Goal: Information Seeking & Learning: Learn about a topic

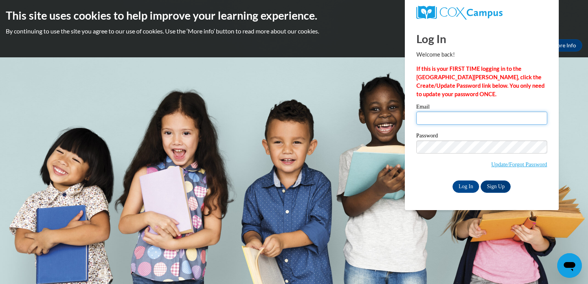
click at [426, 122] on input "Email" at bounding box center [482, 118] width 131 height 13
type input "charicoffie@yahoo.com"
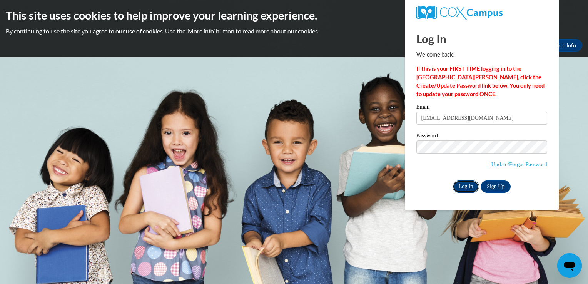
click at [459, 186] on input "Log In" at bounding box center [466, 187] width 27 height 12
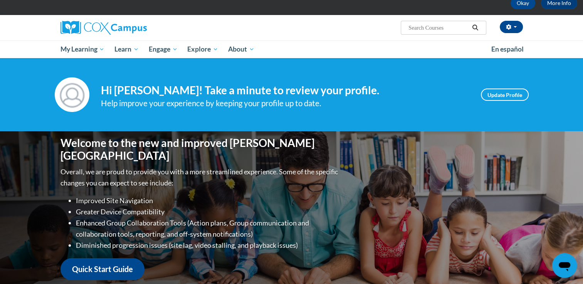
scroll to position [40, 0]
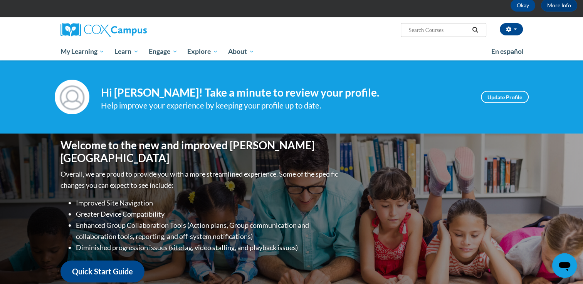
click at [414, 33] on input "Search..." at bounding box center [438, 29] width 62 height 9
type input "read aloud"
click at [476, 30] on icon "Search" at bounding box center [474, 30] width 7 height 6
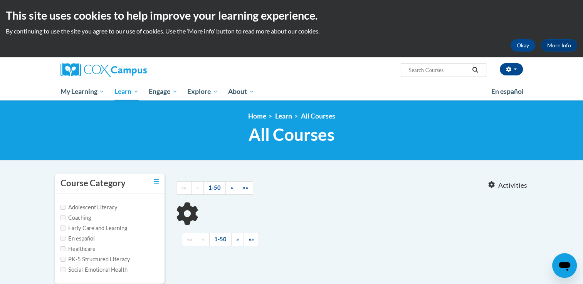
type input "read aloud"
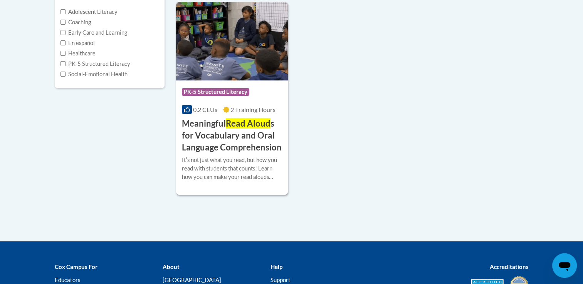
scroll to position [198, 0]
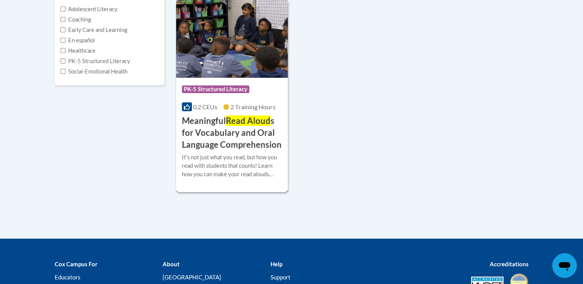
click at [193, 89] on span "PK-5 Structured Literacy" at bounding box center [215, 89] width 67 height 8
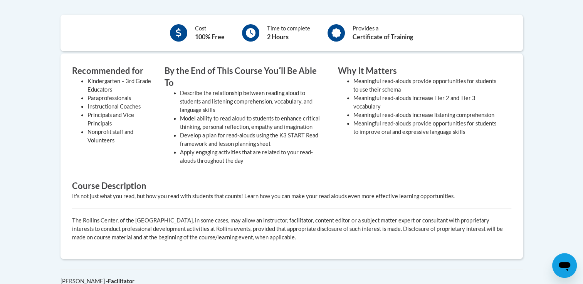
scroll to position [217, 0]
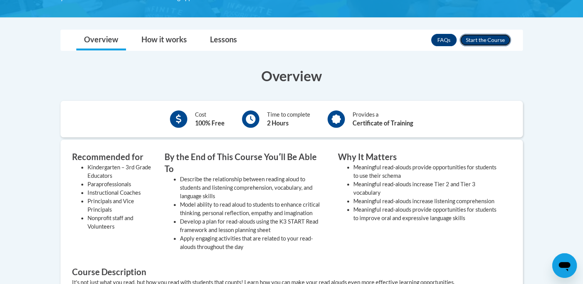
click at [489, 40] on button "Enroll" at bounding box center [484, 40] width 51 height 12
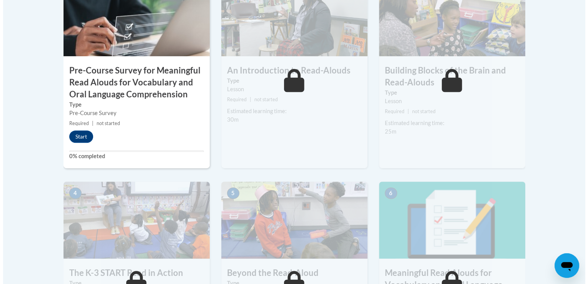
scroll to position [285, 0]
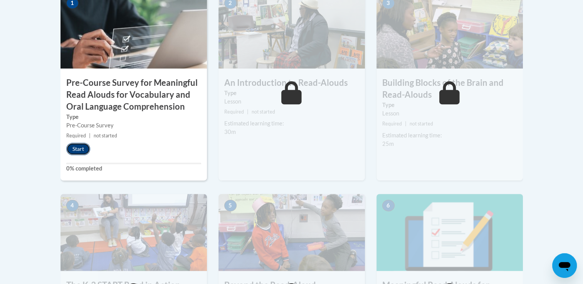
click at [74, 147] on button "Start" at bounding box center [78, 149] width 24 height 12
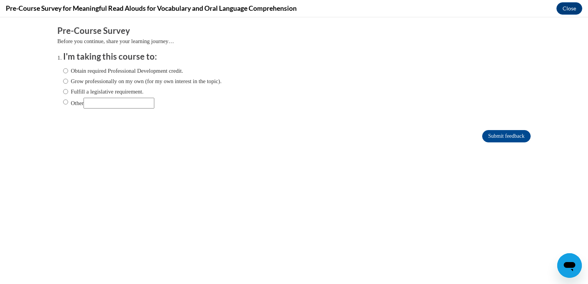
scroll to position [0, 0]
click at [63, 72] on input "Obtain required Professional Development credit." at bounding box center [65, 71] width 5 height 8
radio input "true"
click at [503, 136] on input "Submit feedback" at bounding box center [507, 136] width 49 height 12
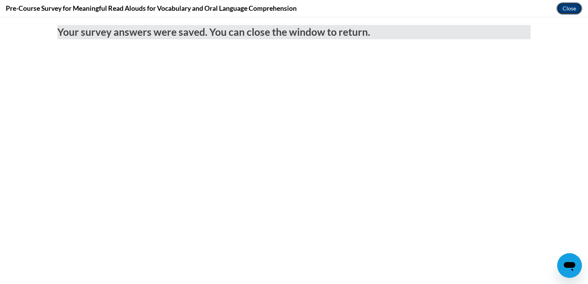
click at [568, 9] on button "Close" at bounding box center [570, 8] width 26 height 12
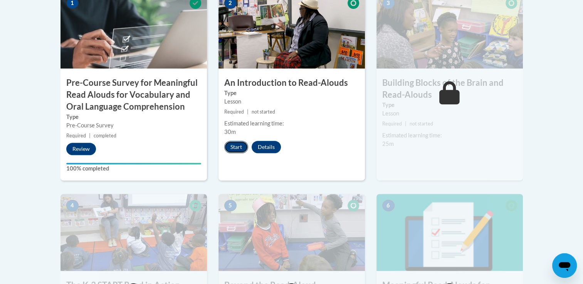
click at [235, 148] on button "Start" at bounding box center [236, 147] width 24 height 12
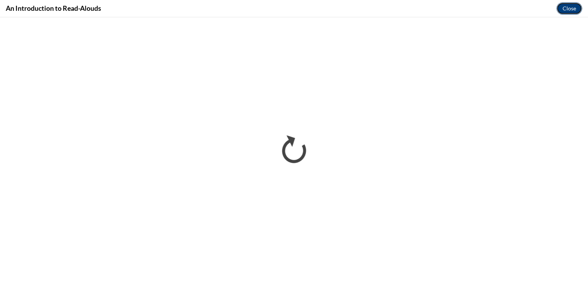
click at [568, 8] on button "Close" at bounding box center [570, 8] width 26 height 12
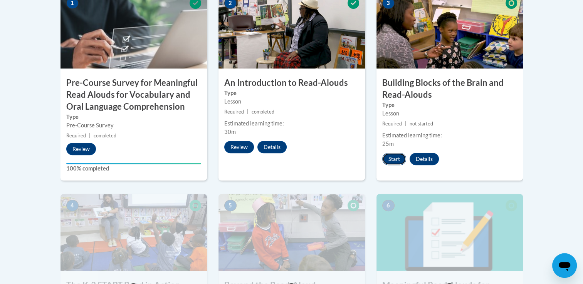
click at [391, 160] on button "Start" at bounding box center [394, 159] width 24 height 12
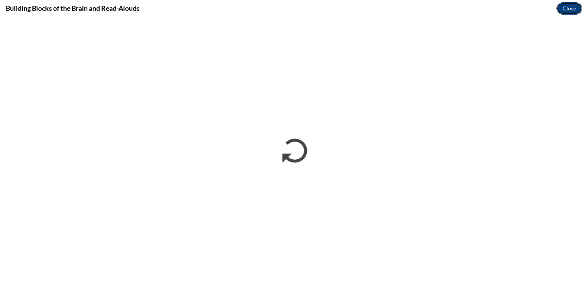
click at [568, 10] on button "Close" at bounding box center [570, 8] width 26 height 12
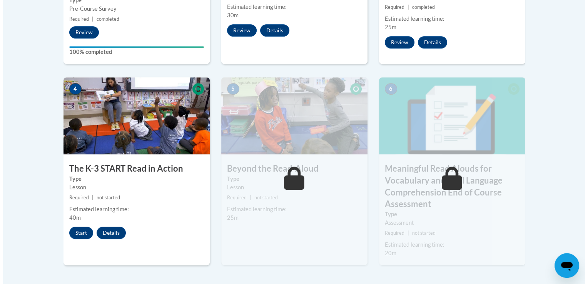
scroll to position [404, 0]
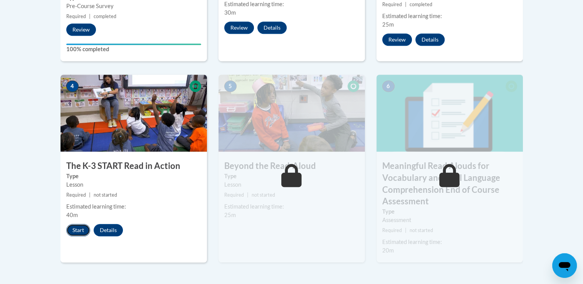
click at [74, 231] on button "Start" at bounding box center [78, 230] width 24 height 12
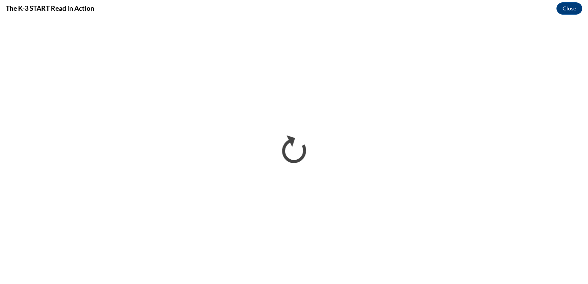
scroll to position [0, 0]
click at [569, 7] on button "Close" at bounding box center [570, 8] width 26 height 12
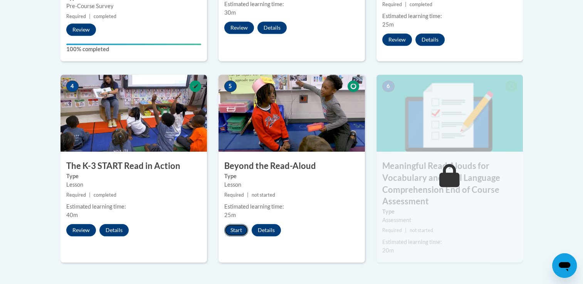
click at [235, 230] on button "Start" at bounding box center [236, 230] width 24 height 12
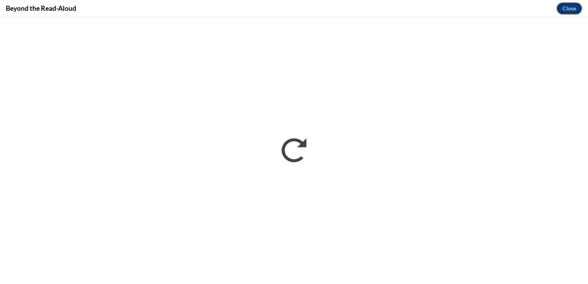
click at [569, 9] on button "Close" at bounding box center [570, 8] width 26 height 12
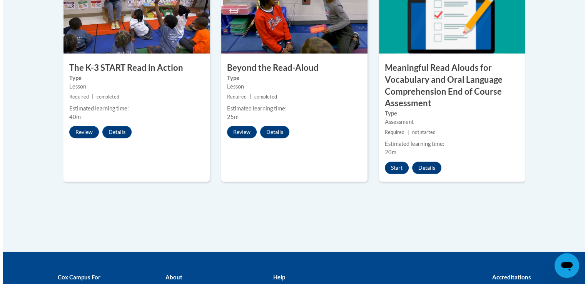
scroll to position [508, 0]
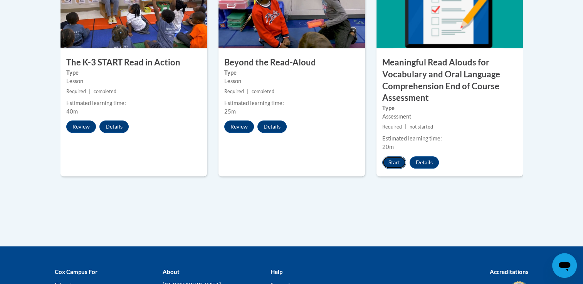
click at [389, 161] on button "Start" at bounding box center [394, 162] width 24 height 12
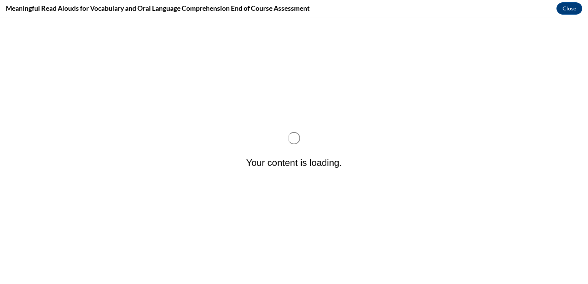
scroll to position [0, 0]
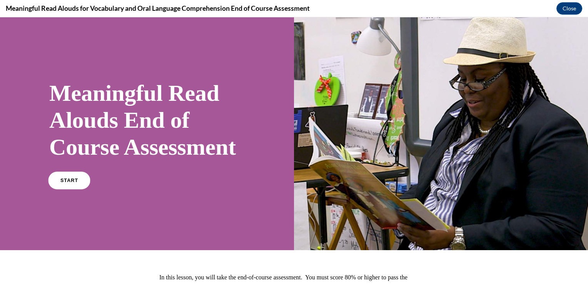
click at [72, 184] on span "START" at bounding box center [69, 181] width 18 height 6
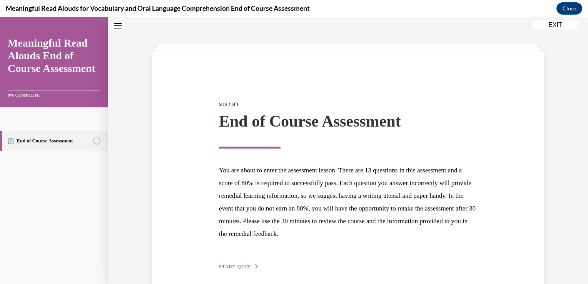
scroll to position [56, 0]
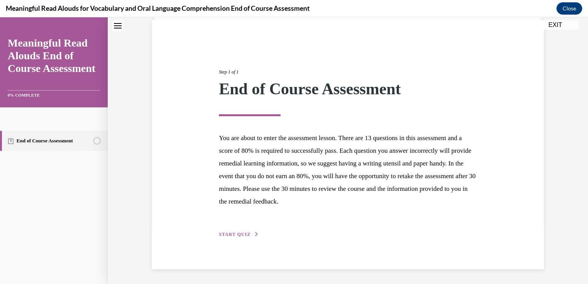
click at [233, 231] on button "START QUIZ" at bounding box center [239, 234] width 40 height 7
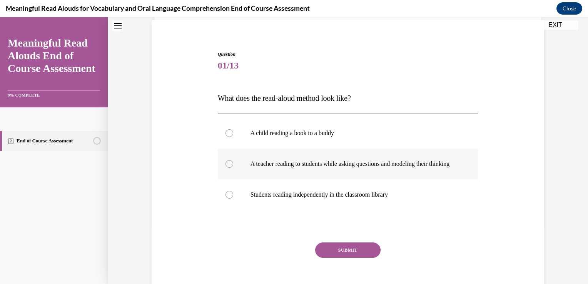
click at [226, 168] on div at bounding box center [230, 164] width 8 height 8
click at [226, 168] on input "A teacher reading to students while asking questions and modeling their thinking" at bounding box center [230, 164] width 8 height 8
radio input "true"
click at [344, 257] on button "SUBMIT" at bounding box center [347, 250] width 65 height 15
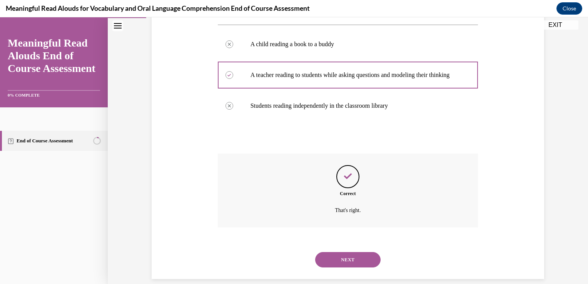
scroll to position [163, 0]
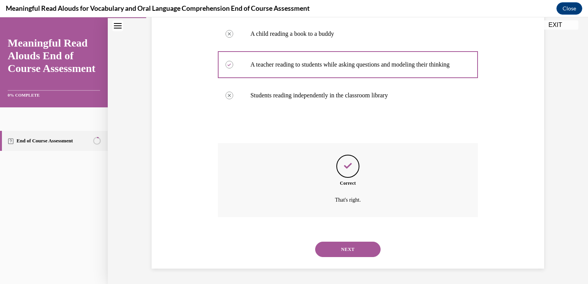
click at [349, 249] on button "NEXT" at bounding box center [347, 249] width 65 height 15
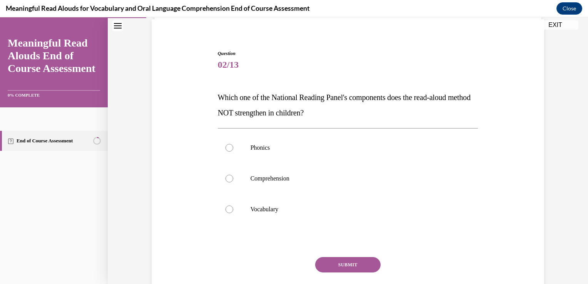
scroll to position [66, 0]
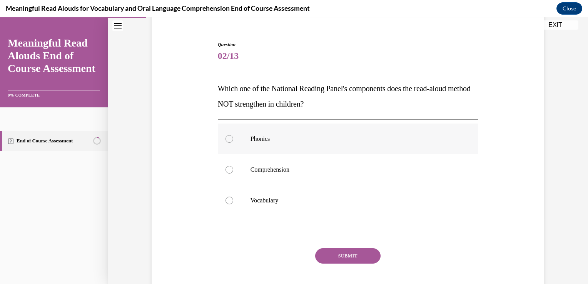
click at [227, 139] on div at bounding box center [230, 139] width 8 height 8
click at [227, 139] on input "Phonics" at bounding box center [230, 139] width 8 height 8
radio input "true"
click at [333, 255] on button "SUBMIT" at bounding box center [347, 255] width 65 height 15
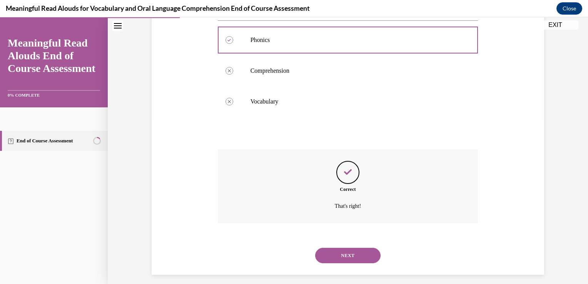
scroll to position [167, 0]
click at [358, 252] on button "NEXT" at bounding box center [347, 253] width 65 height 15
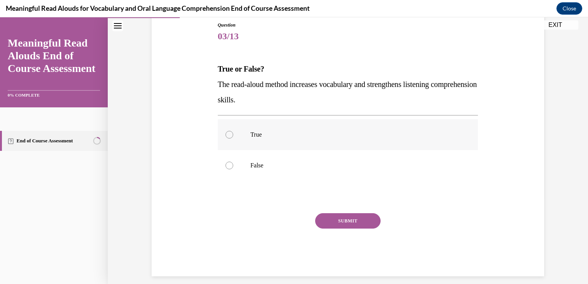
click at [226, 135] on div at bounding box center [230, 135] width 8 height 8
click at [226, 135] on input "True" at bounding box center [230, 135] width 8 height 8
radio input "true"
click at [355, 220] on button "SUBMIT" at bounding box center [347, 220] width 65 height 15
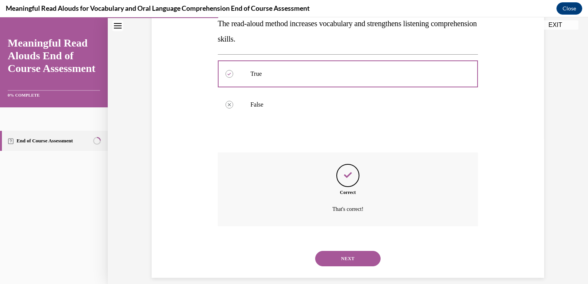
scroll to position [155, 0]
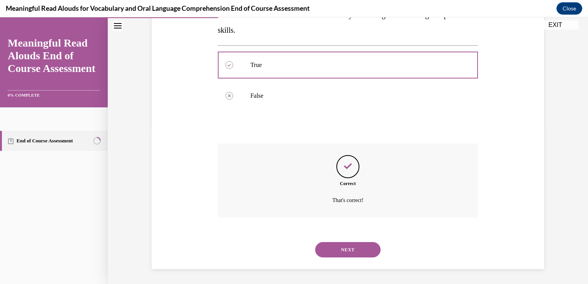
click at [362, 247] on button "NEXT" at bounding box center [347, 249] width 65 height 15
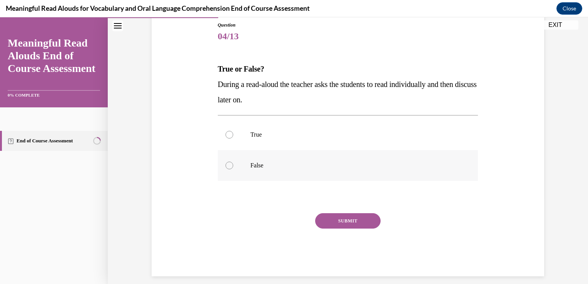
click at [226, 166] on div at bounding box center [230, 166] width 8 height 8
click at [226, 166] on input "False" at bounding box center [230, 166] width 8 height 8
radio input "true"
click at [352, 217] on button "SUBMIT" at bounding box center [347, 220] width 65 height 15
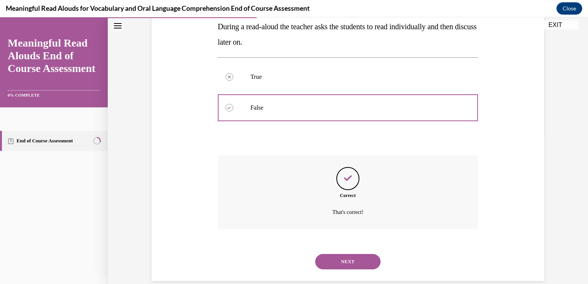
scroll to position [155, 0]
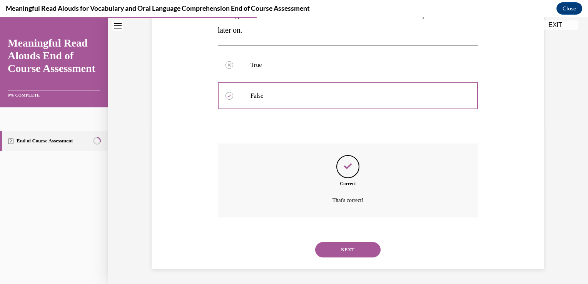
click at [361, 247] on button "NEXT" at bounding box center [347, 249] width 65 height 15
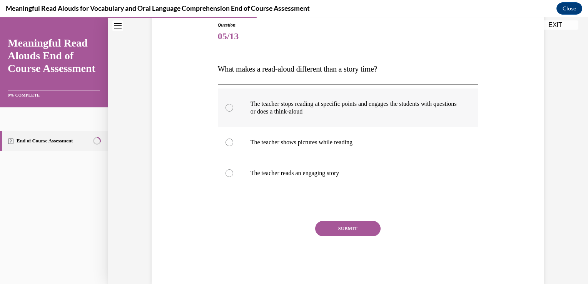
click at [228, 109] on div at bounding box center [230, 108] width 8 height 8
click at [228, 109] on input "The teacher stops reading at specific points and engages the students with ques…" at bounding box center [230, 108] width 8 height 8
radio input "true"
click at [341, 228] on button "SUBMIT" at bounding box center [347, 228] width 65 height 15
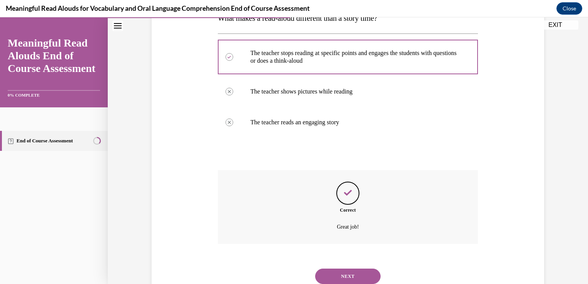
scroll to position [150, 0]
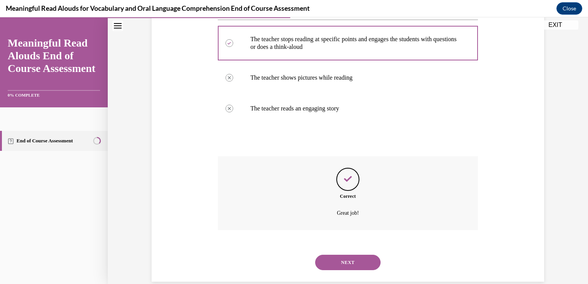
click at [353, 261] on button "NEXT" at bounding box center [347, 262] width 65 height 15
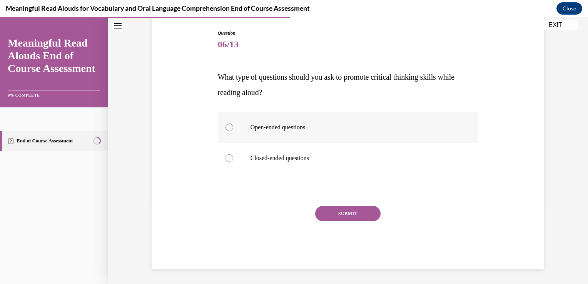
click at [226, 130] on div at bounding box center [230, 128] width 8 height 8
click at [226, 130] on input "Open-ended questions" at bounding box center [230, 128] width 8 height 8
radio input "true"
click at [348, 213] on button "SUBMIT" at bounding box center [347, 213] width 65 height 15
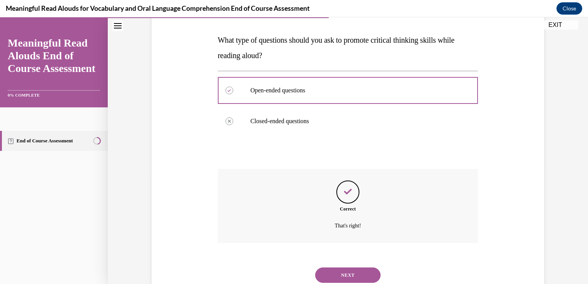
scroll to position [120, 0]
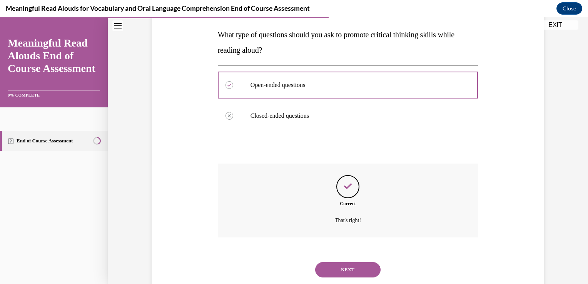
click at [353, 268] on button "NEXT" at bounding box center [347, 269] width 65 height 15
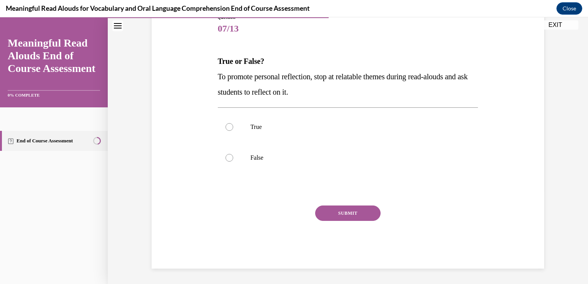
scroll to position [85, 0]
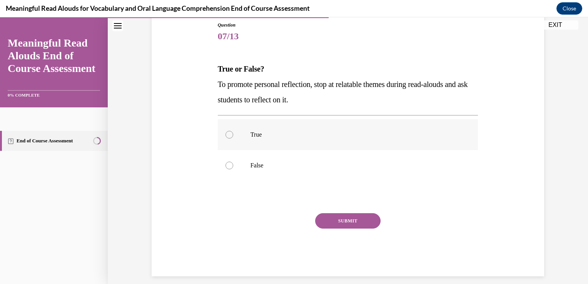
click at [228, 134] on div at bounding box center [230, 135] width 8 height 8
click at [228, 134] on input "True" at bounding box center [230, 135] width 8 height 8
radio input "true"
click at [333, 221] on button "SUBMIT" at bounding box center [347, 220] width 65 height 15
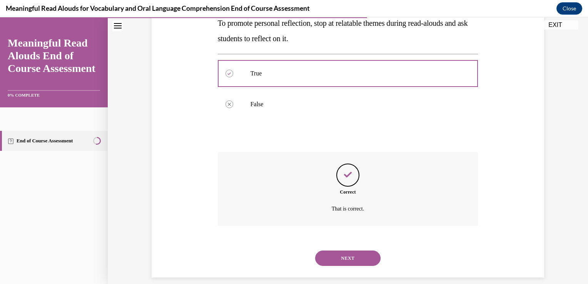
scroll to position [148, 0]
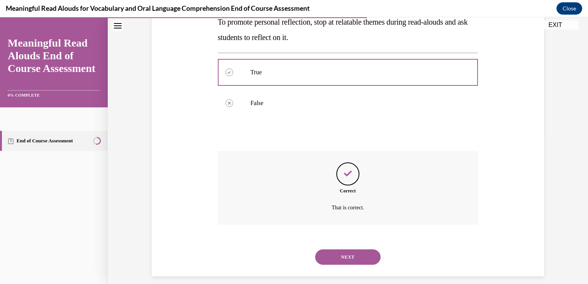
click at [346, 256] on button "NEXT" at bounding box center [347, 257] width 65 height 15
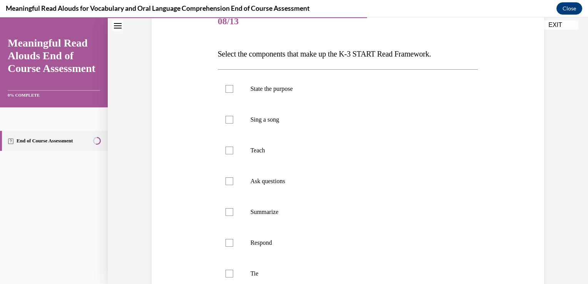
scroll to position [99, 0]
click at [228, 88] on div at bounding box center [230, 90] width 8 height 8
click at [228, 88] on input "State the purpose" at bounding box center [230, 90] width 8 height 8
checkbox input "true"
click at [226, 150] on div at bounding box center [230, 152] width 8 height 8
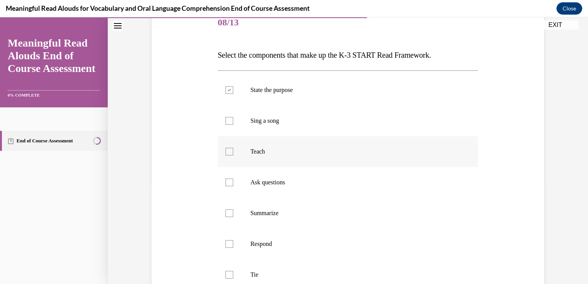
click at [226, 150] on input "Teach" at bounding box center [230, 152] width 8 height 8
checkbox input "true"
click at [228, 183] on div at bounding box center [230, 183] width 8 height 8
click at [228, 183] on input "Ask questions" at bounding box center [230, 183] width 8 height 8
checkbox input "true"
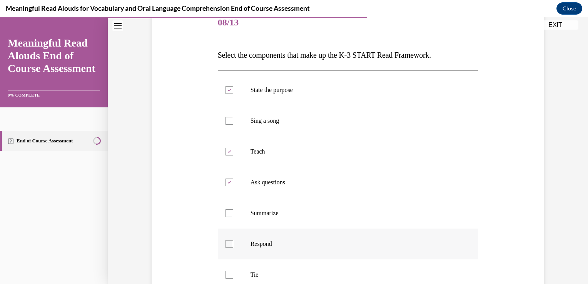
click at [226, 246] on div at bounding box center [230, 244] width 8 height 8
click at [226, 246] on input "Respond" at bounding box center [230, 244] width 8 height 8
checkbox input "true"
click at [228, 275] on div at bounding box center [230, 275] width 8 height 8
click at [228, 275] on input "Tie" at bounding box center [230, 275] width 8 height 8
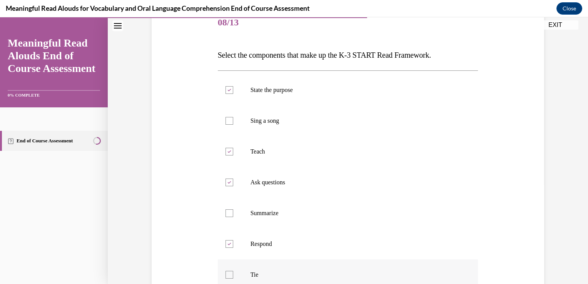
checkbox input "true"
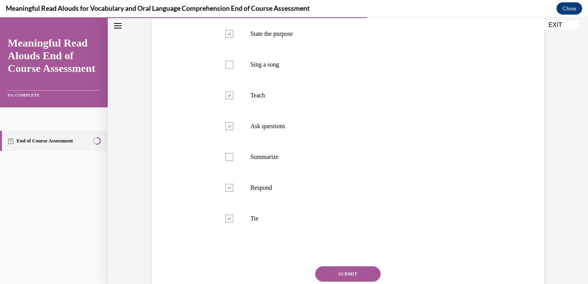
click at [359, 272] on button "SUBMIT" at bounding box center [347, 273] width 65 height 15
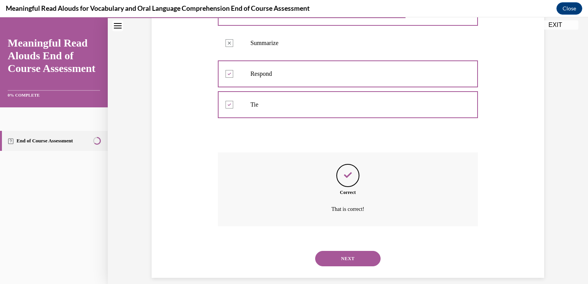
scroll to position [278, 0]
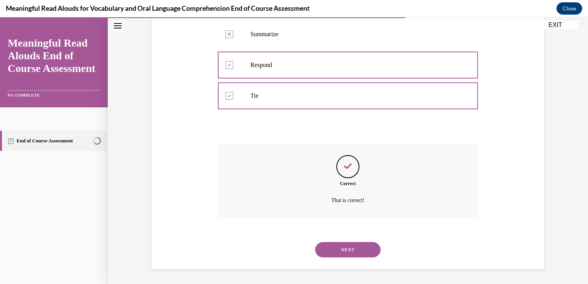
click at [351, 249] on button "NEXT" at bounding box center [347, 249] width 65 height 15
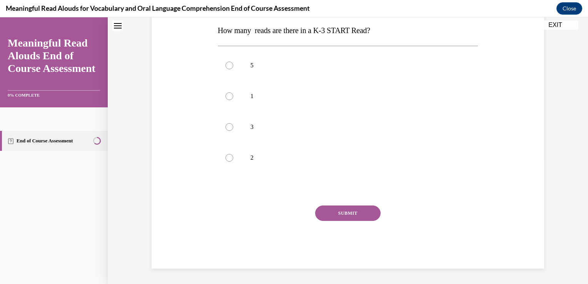
scroll to position [0, 0]
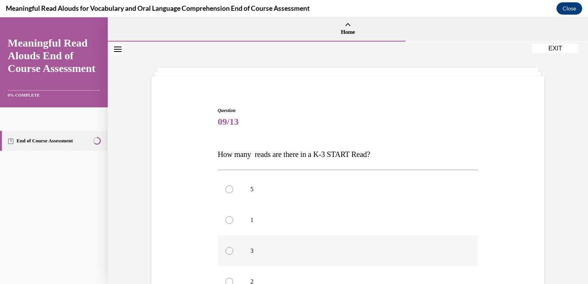
click at [227, 251] on div at bounding box center [230, 251] width 8 height 8
click at [227, 251] on input "3" at bounding box center [230, 251] width 8 height 8
radio input "true"
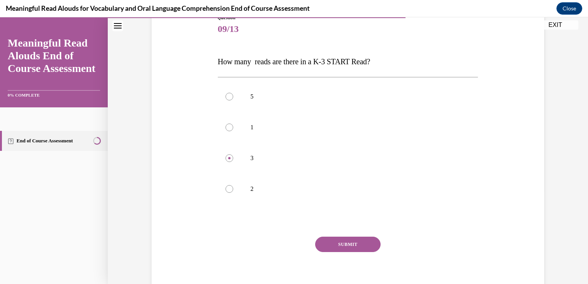
scroll to position [95, 0]
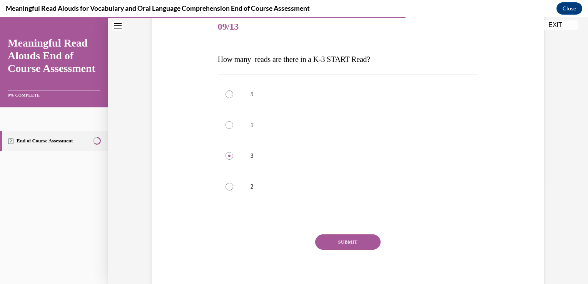
click at [358, 243] on button "SUBMIT" at bounding box center [347, 242] width 65 height 15
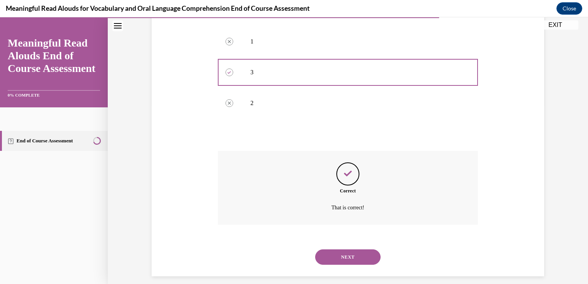
scroll to position [186, 0]
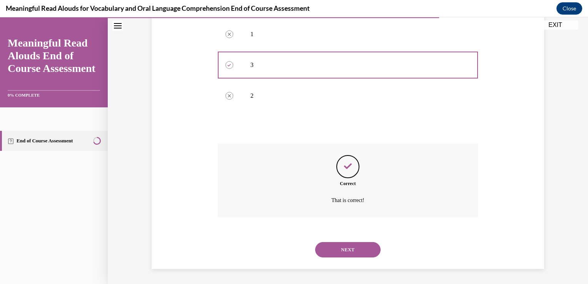
click at [351, 249] on button "NEXT" at bounding box center [347, 249] width 65 height 15
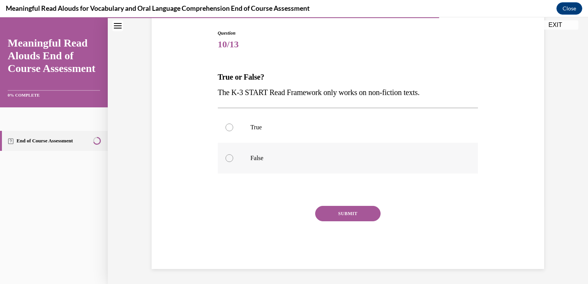
click at [226, 158] on div at bounding box center [230, 158] width 8 height 8
click at [226, 158] on input "False" at bounding box center [230, 158] width 8 height 8
radio input "true"
click at [333, 213] on button "SUBMIT" at bounding box center [347, 213] width 65 height 15
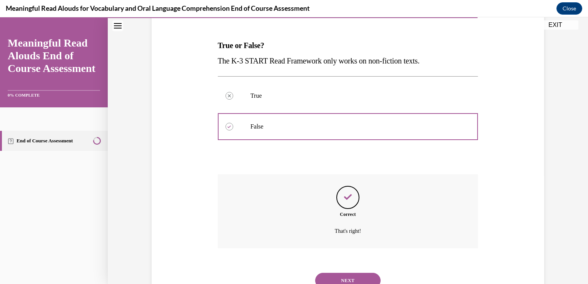
scroll to position [140, 0]
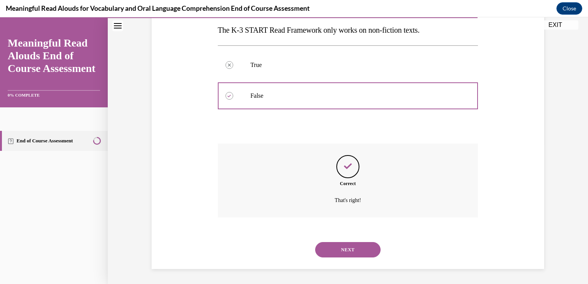
click at [354, 247] on button "NEXT" at bounding box center [347, 249] width 65 height 15
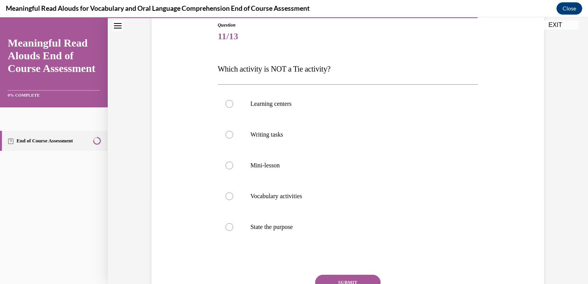
scroll to position [87, 0]
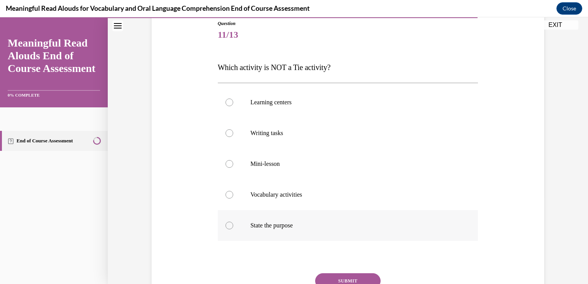
click at [226, 225] on div at bounding box center [230, 226] width 8 height 8
click at [226, 225] on input "State the purpose" at bounding box center [230, 226] width 8 height 8
radio input "true"
click at [330, 280] on button "SUBMIT" at bounding box center [347, 280] width 65 height 15
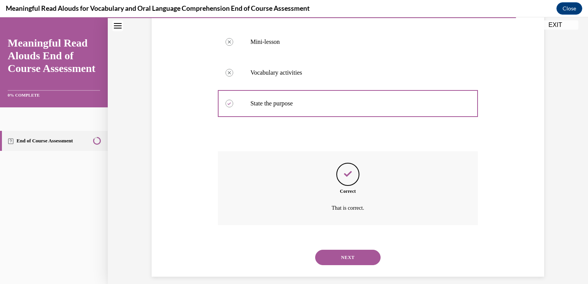
scroll to position [212, 0]
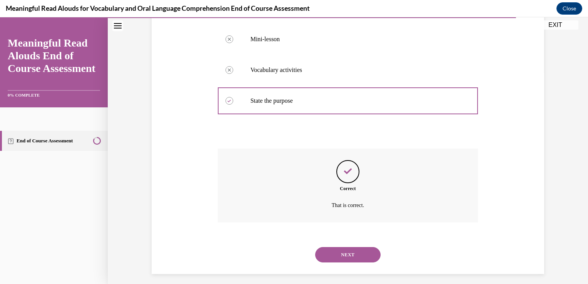
click at [346, 253] on button "NEXT" at bounding box center [347, 254] width 65 height 15
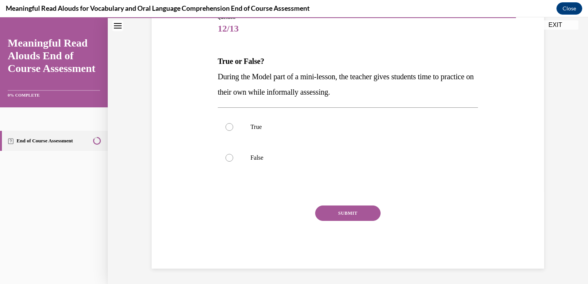
scroll to position [85, 0]
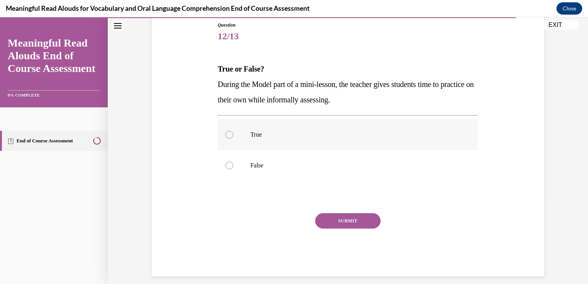
click at [228, 134] on div at bounding box center [230, 135] width 8 height 8
click at [228, 134] on input "True" at bounding box center [230, 135] width 8 height 8
radio input "true"
click at [347, 220] on button "SUBMIT" at bounding box center [347, 220] width 65 height 15
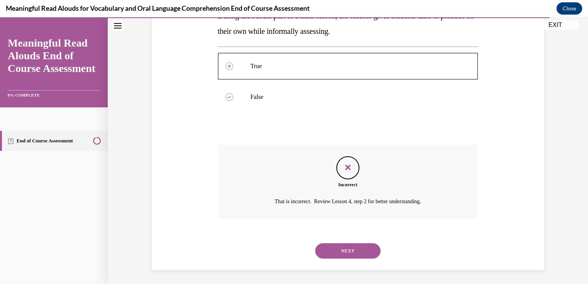
scroll to position [155, 0]
click at [356, 250] on button "NEXT" at bounding box center [347, 249] width 65 height 15
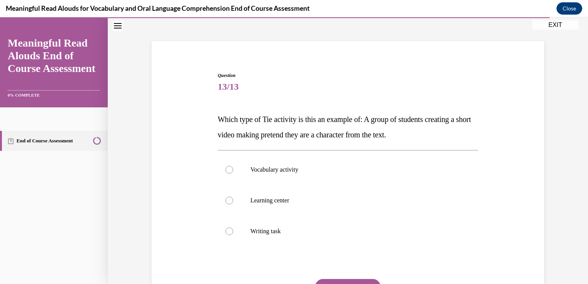
scroll to position [35, 0]
click at [226, 200] on div at bounding box center [230, 200] width 8 height 8
click at [226, 200] on input "Learning center" at bounding box center [230, 200] width 8 height 8
radio input "true"
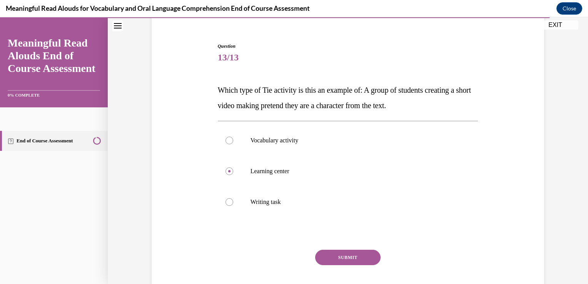
scroll to position [69, 0]
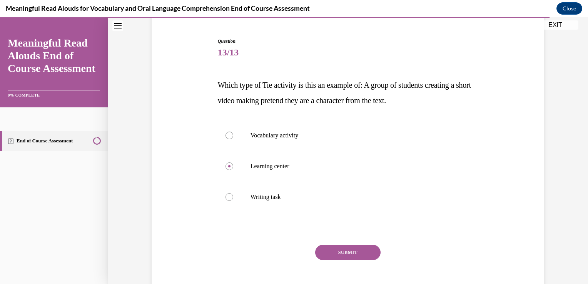
click at [344, 254] on button "SUBMIT" at bounding box center [347, 252] width 65 height 15
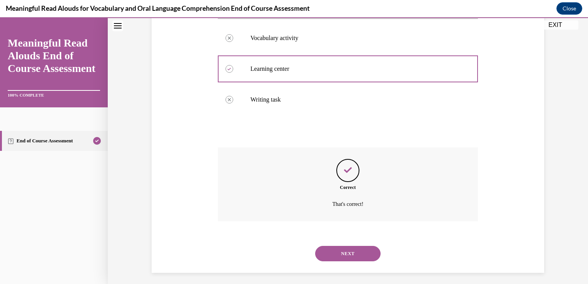
scroll to position [171, 0]
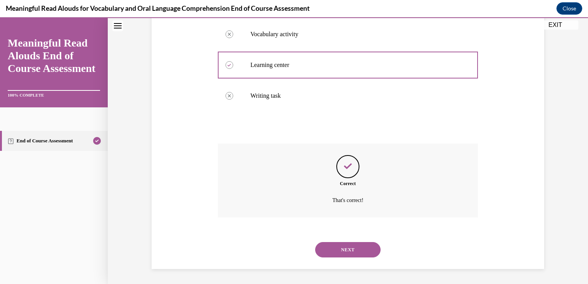
click at [357, 248] on button "NEXT" at bounding box center [347, 249] width 65 height 15
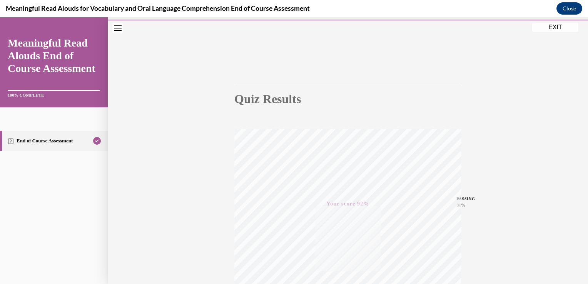
scroll to position [0, 0]
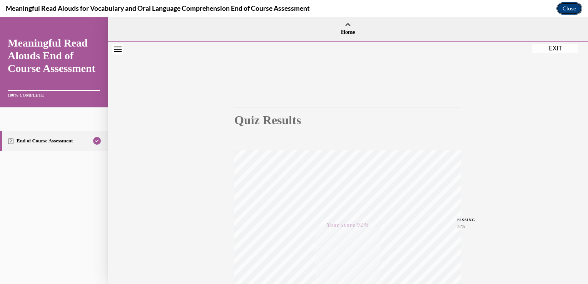
click at [573, 8] on button "Close" at bounding box center [570, 8] width 26 height 12
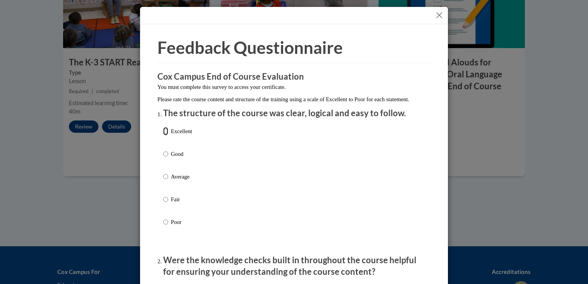
click at [163, 136] on input "Excellent" at bounding box center [165, 131] width 5 height 8
radio input "true"
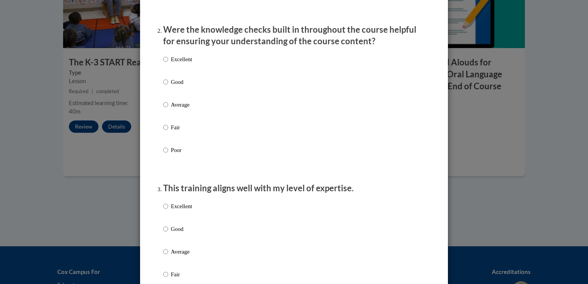
scroll to position [236, 0]
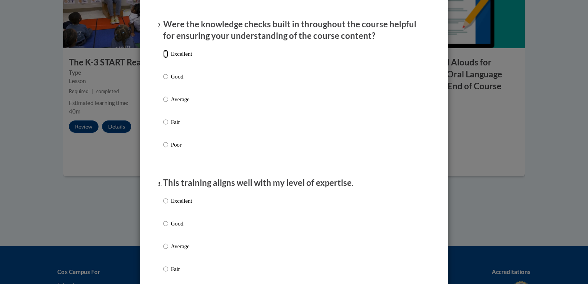
click at [163, 58] on input "Excellent" at bounding box center [165, 54] width 5 height 8
radio input "true"
click at [163, 205] on input "Excellent" at bounding box center [165, 201] width 5 height 8
radio input "true"
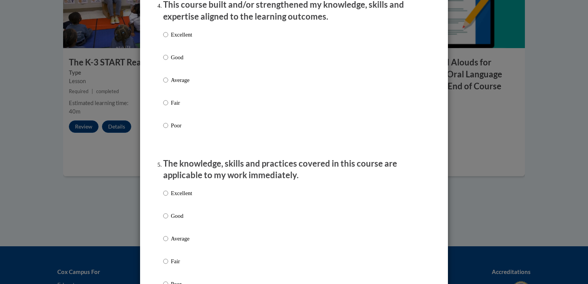
scroll to position [576, 0]
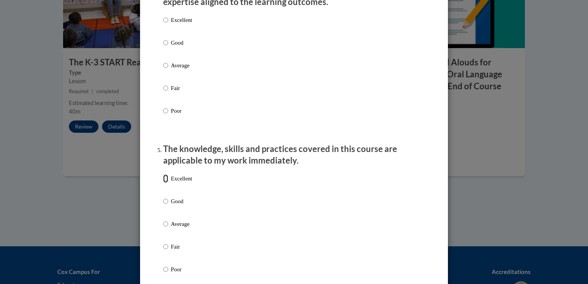
click at [165, 183] on input "Excellent" at bounding box center [165, 178] width 5 height 8
radio input "true"
click at [171, 24] on p "Excellent" at bounding box center [181, 20] width 21 height 8
click at [168, 24] on input "Excellent" at bounding box center [165, 20] width 5 height 8
radio input "true"
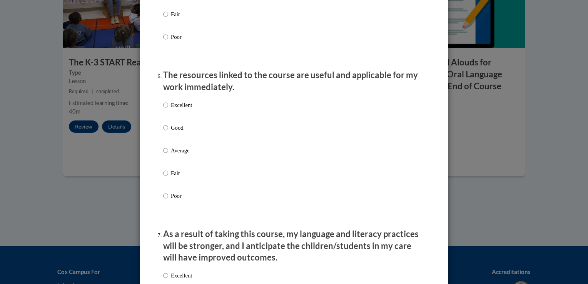
scroll to position [822, 0]
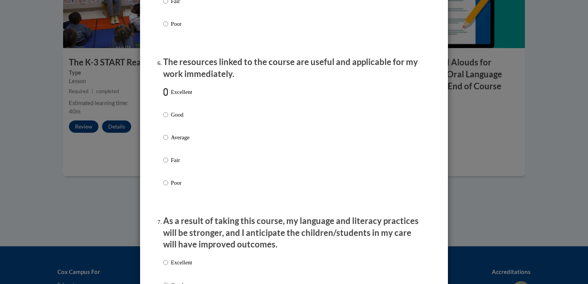
click at [165, 96] on input "Excellent" at bounding box center [165, 92] width 5 height 8
radio input "true"
click at [163, 267] on input "Excellent" at bounding box center [165, 262] width 5 height 8
radio input "true"
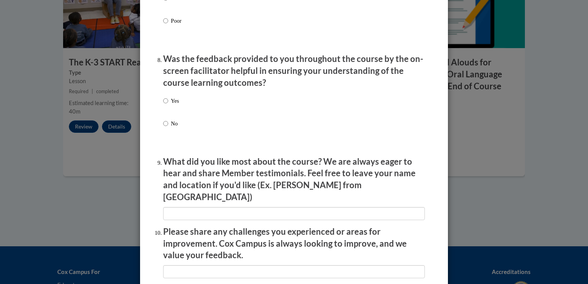
scroll to position [1158, 0]
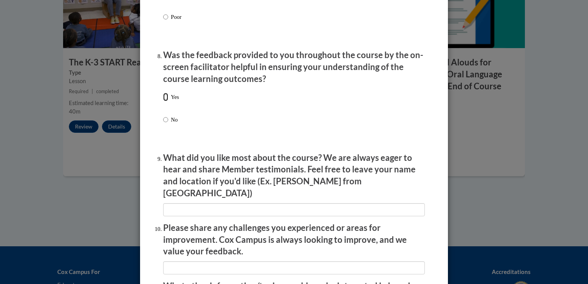
click at [163, 101] on input "Yes" at bounding box center [165, 97] width 5 height 8
radio input "true"
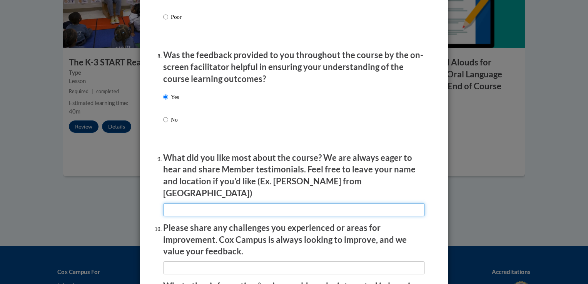
click at [180, 207] on input "textbox" at bounding box center [294, 209] width 262 height 13
type input "The breakdown of read aloud and how to use them in the classroom."
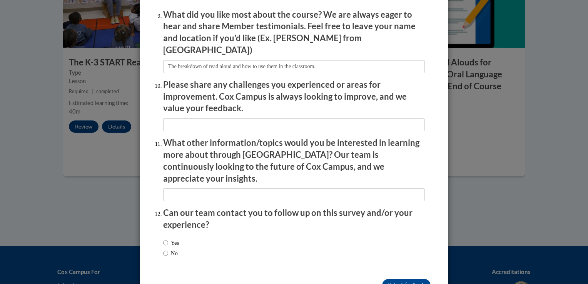
scroll to position [1304, 0]
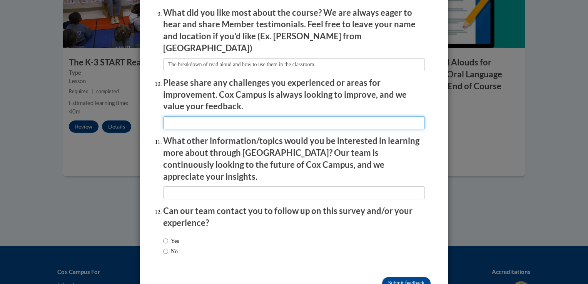
click at [188, 119] on input "textbox" at bounding box center [294, 122] width 262 height 13
type input "none"
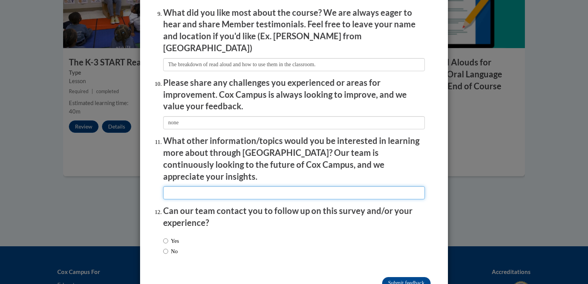
click at [174, 186] on input "textbox" at bounding box center [294, 192] width 262 height 13
type input "science"
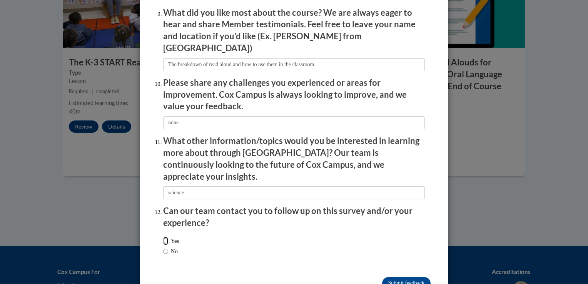
click at [163, 237] on input "Yes" at bounding box center [165, 241] width 5 height 8
radio input "true"
click at [402, 277] on input "Submit feedback" at bounding box center [406, 283] width 49 height 12
